Goal: Download file/media

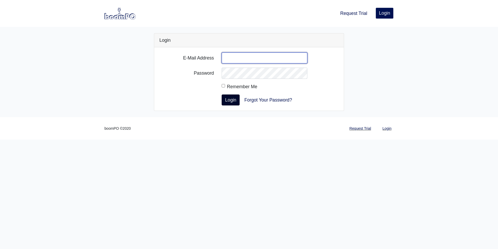
type input "[PERSON_NAME][EMAIL_ADDRESS][PERSON_NAME][DOMAIN_NAME]"
click at [233, 101] on button "Login" at bounding box center [231, 99] width 18 height 11
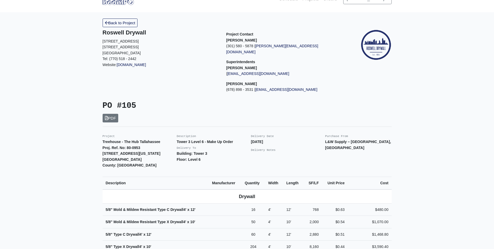
scroll to position [26, 0]
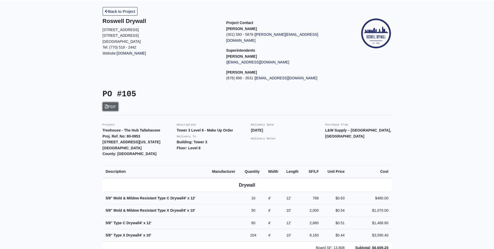
click at [109, 102] on link "PDF" at bounding box center [111, 106] width 16 height 9
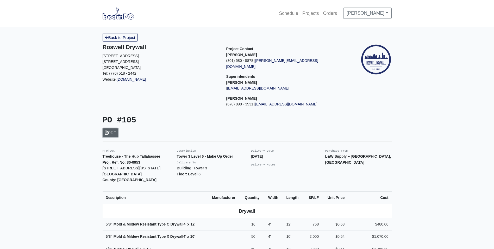
click at [110, 128] on link "PDF" at bounding box center [111, 132] width 16 height 9
click at [112, 128] on link "PDF" at bounding box center [111, 132] width 16 height 9
